Goal: Check status: Check status

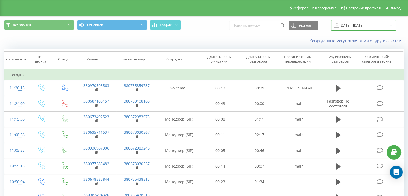
click at [393, 26] on input "[DATE] - [DATE]" at bounding box center [363, 25] width 65 height 10
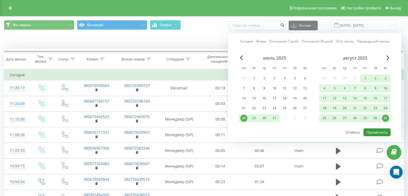
click at [385, 130] on button "Применить" at bounding box center [377, 132] width 27 height 8
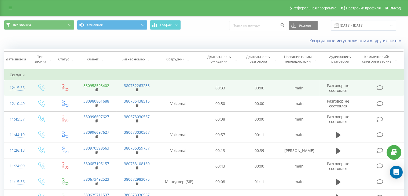
click at [101, 85] on link "380958598402" at bounding box center [96, 85] width 26 height 5
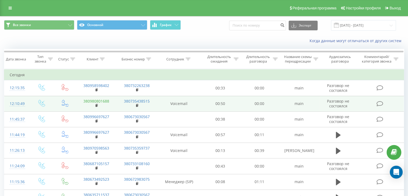
click at [104, 101] on link "380980801688" at bounding box center [96, 101] width 26 height 5
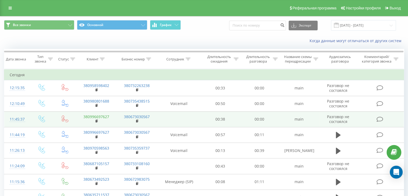
click at [105, 116] on link "380996697627" at bounding box center [96, 116] width 26 height 5
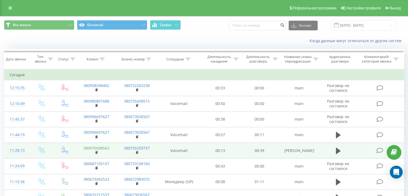
click at [104, 147] on link "380970598563" at bounding box center [96, 147] width 26 height 5
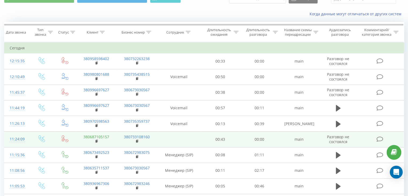
click at [102, 136] on link "380687105157" at bounding box center [96, 136] width 26 height 5
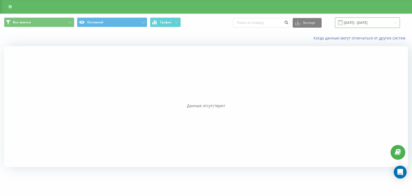
click at [396, 23] on input "[DATE] - [DATE]" at bounding box center [367, 22] width 65 height 10
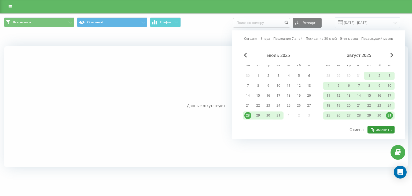
click at [382, 127] on button "Применить" at bounding box center [381, 130] width 27 height 8
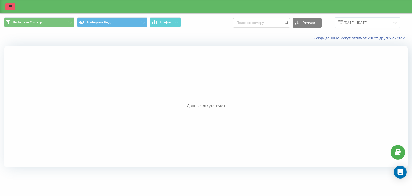
click at [8, 7] on link at bounding box center [10, 7] width 10 height 8
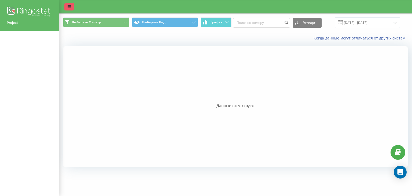
click at [69, 6] on icon at bounding box center [69, 7] width 3 height 4
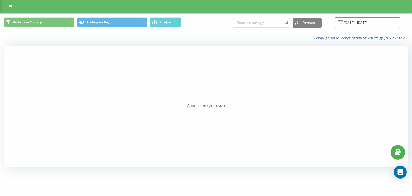
click at [397, 22] on input "[DATE] - [DATE]" at bounding box center [367, 22] width 65 height 10
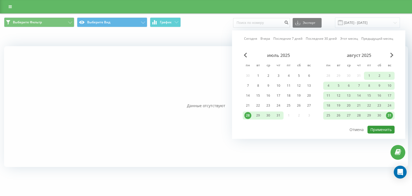
click at [381, 129] on button "Применить" at bounding box center [381, 130] width 27 height 8
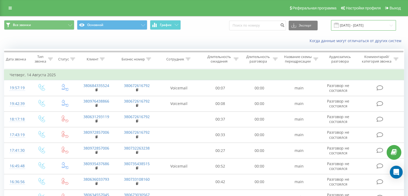
click at [391, 25] on input "14.07.2025 - 14.08.2025" at bounding box center [363, 25] width 65 height 10
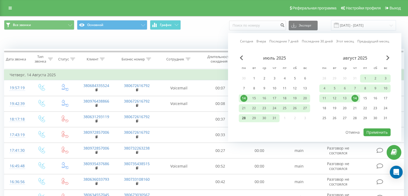
click at [244, 116] on div "28" at bounding box center [243, 118] width 7 height 7
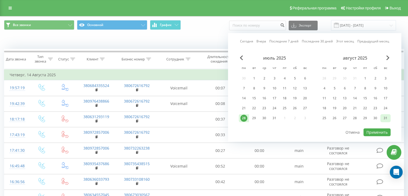
click at [388, 117] on div "31" at bounding box center [385, 118] width 7 height 7
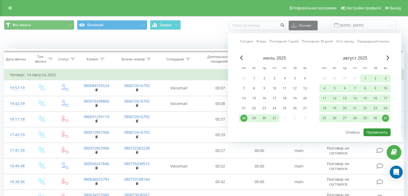
click at [381, 131] on button "Применить" at bounding box center [377, 132] width 27 height 8
type input "[DATE] - [DATE]"
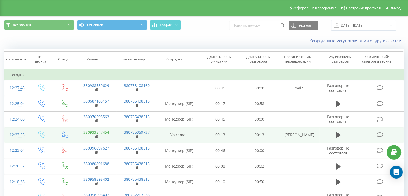
click at [105, 132] on link "380933547454" at bounding box center [96, 132] width 26 height 5
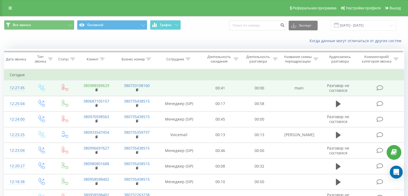
click at [104, 85] on link "380988589629" at bounding box center [96, 85] width 26 height 5
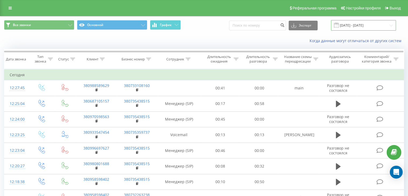
click at [392, 25] on input "[DATE] - [DATE]" at bounding box center [363, 25] width 65 height 10
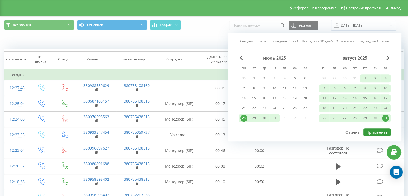
click at [376, 131] on button "Применить" at bounding box center [377, 132] width 27 height 8
